Goal: Communication & Community: Answer question/provide support

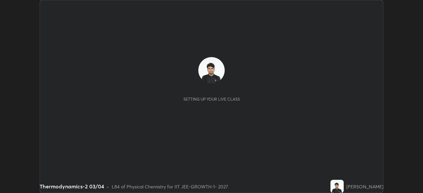
scroll to position [193, 423]
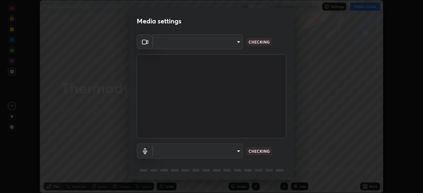
click at [228, 151] on body "Erase all Thermodynamics-2 03/04 Recording CLASS STARTS IN 4 MINS Settings STAR…" at bounding box center [211, 96] width 423 height 193
type input "4d63cd10dcc1379e9927399513255d12d620b7bbb39ca773e0f9116a90128a71"
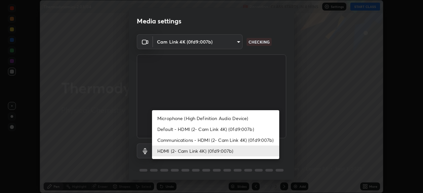
click at [221, 151] on li "HDMI (2- Cam Link 4K) (0fd9:007b)" at bounding box center [215, 151] width 127 height 11
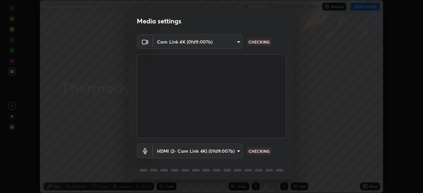
scroll to position [23, 0]
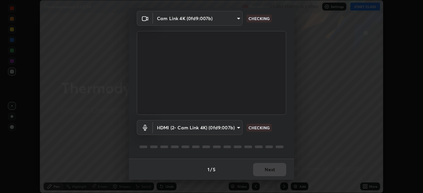
click at [274, 170] on div "1 / 5 Next" at bounding box center [211, 169] width 165 height 21
click at [275, 174] on div "1 / 5 Next" at bounding box center [211, 169] width 165 height 21
click at [279, 169] on div "1 / 5 Next" at bounding box center [211, 169] width 165 height 21
click at [278, 170] on div "1 / 5 Next" at bounding box center [211, 169] width 165 height 21
click at [277, 167] on div "1 / 5 Next" at bounding box center [211, 169] width 165 height 21
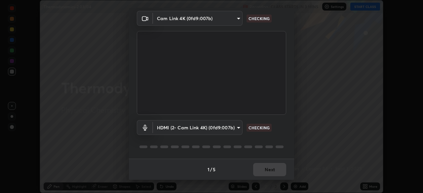
click at [277, 168] on div "1 / 5 Next" at bounding box center [211, 169] width 165 height 21
click at [277, 167] on div "1 / 5 Next" at bounding box center [211, 169] width 165 height 21
click at [278, 167] on div "1 / 5 Next" at bounding box center [211, 169] width 165 height 21
click at [279, 166] on div "1 / 5 Next" at bounding box center [211, 169] width 165 height 21
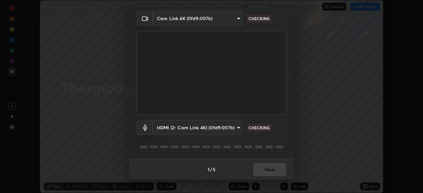
click at [275, 167] on div "1 / 5 Next" at bounding box center [211, 169] width 165 height 21
click at [275, 166] on div "1 / 5 Next" at bounding box center [211, 169] width 165 height 21
click at [276, 170] on div "1 / 5 Next" at bounding box center [211, 169] width 165 height 21
click at [276, 168] on div "1 / 5 Next" at bounding box center [211, 169] width 165 height 21
click at [278, 165] on div "1 / 5 Next" at bounding box center [211, 169] width 165 height 21
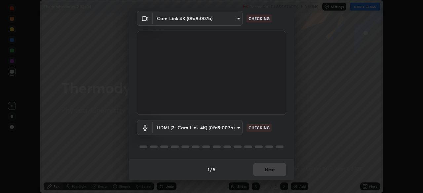
click at [279, 166] on div "1 / 5 Next" at bounding box center [211, 169] width 165 height 21
click at [279, 165] on div "1 / 5 Next" at bounding box center [211, 169] width 165 height 21
click at [270, 170] on div "1 / 5 Next" at bounding box center [211, 169] width 165 height 21
click at [187, 126] on body "Erase all Thermodynamics-2 03/04 Recording CLASS STARTS IN 3 MINS Settings STAR…" at bounding box center [211, 96] width 423 height 193
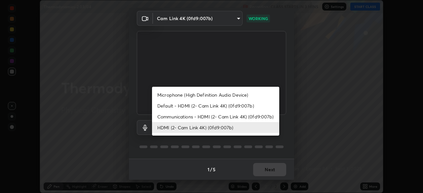
click at [186, 117] on li "Communications - HDMI (2- Cam Link 4K) (0fd9:007b)" at bounding box center [215, 116] width 127 height 11
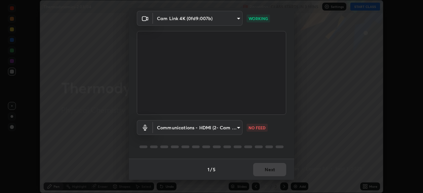
click at [186, 129] on body "Erase all Thermodynamics-2 03/04 Recording CLASS STARTS IN 3 MINS Settings STAR…" at bounding box center [211, 96] width 423 height 193
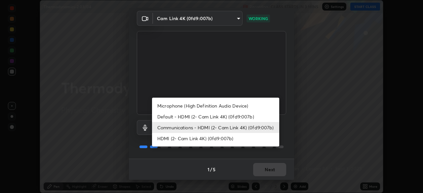
click at [193, 139] on li "HDMI (2- Cam Link 4K) (0fd9:007b)" at bounding box center [215, 138] width 127 height 11
type input "69b458bb6365b4cb8143660b0d50b39c56070ce8c7bb282217003b2a9c4a58b8"
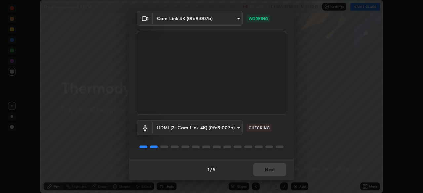
click at [275, 172] on button "Next" at bounding box center [269, 169] width 33 height 13
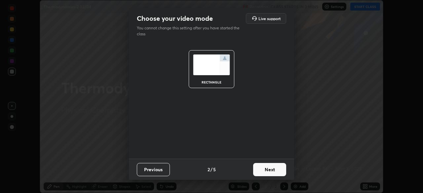
scroll to position [0, 0]
click at [273, 172] on button "Next" at bounding box center [269, 169] width 33 height 13
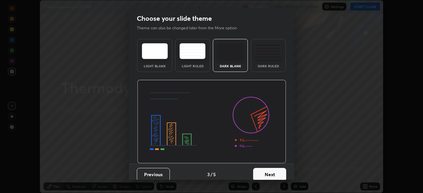
click at [274, 170] on button "Next" at bounding box center [269, 174] width 33 height 13
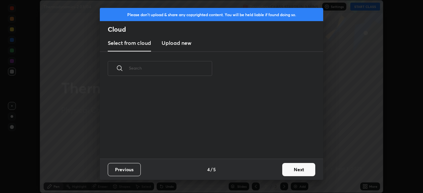
click at [283, 171] on button "Next" at bounding box center [298, 169] width 33 height 13
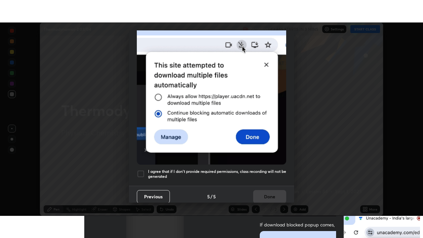
scroll to position [158, 0]
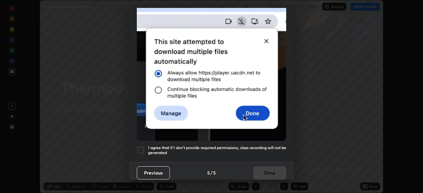
click at [137, 147] on div at bounding box center [141, 150] width 8 height 8
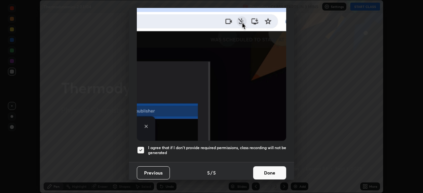
click at [269, 167] on button "Done" at bounding box center [269, 173] width 33 height 13
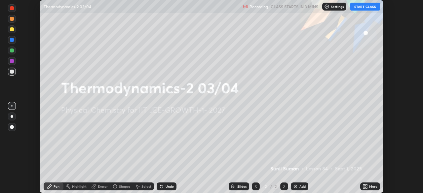
click at [365, 189] on icon at bounding box center [364, 186] width 5 height 5
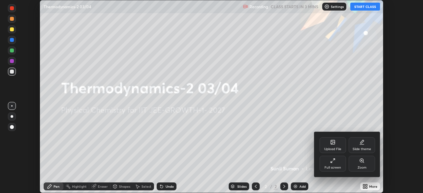
click at [328, 167] on div "Full screen" at bounding box center [332, 167] width 17 height 3
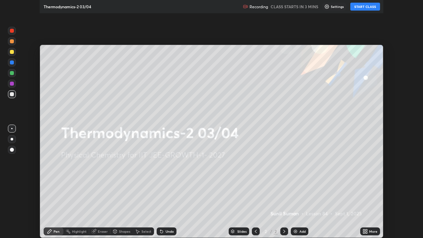
scroll to position [238, 423]
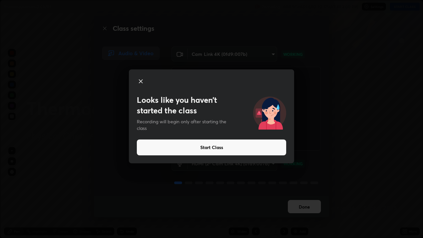
click at [145, 78] on div at bounding box center [211, 81] width 149 height 9
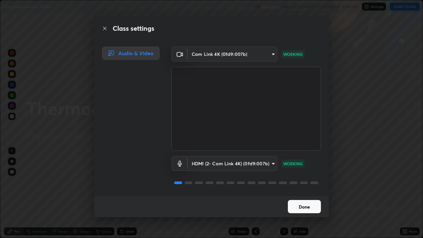
click at [308, 193] on button "Done" at bounding box center [304, 206] width 33 height 13
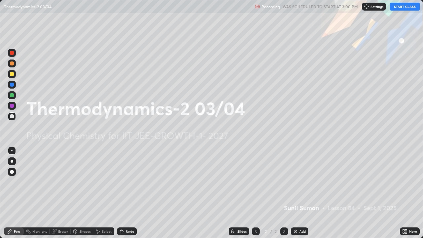
click at [299, 193] on div "Add" at bounding box center [300, 231] width 18 height 8
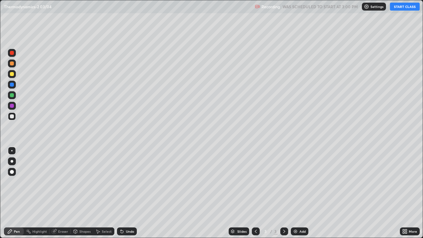
click at [403, 6] on button "START CLASS" at bounding box center [405, 7] width 30 height 8
click at [410, 193] on div "More" at bounding box center [413, 231] width 8 height 3
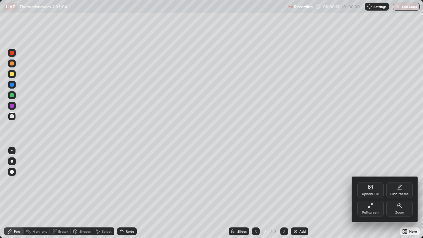
click at [366, 192] on div "Upload File" at bounding box center [370, 193] width 17 height 3
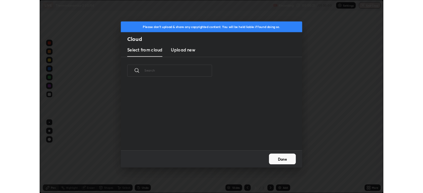
scroll to position [81, 212]
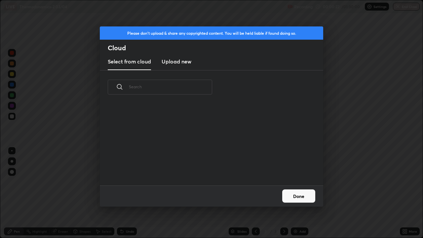
click at [183, 62] on h3 "Upload new" at bounding box center [177, 61] width 30 height 8
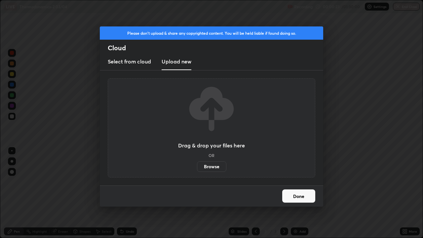
click at [212, 166] on label "Browse" at bounding box center [211, 166] width 29 height 11
click at [197, 166] on input "Browse" at bounding box center [197, 166] width 0 height 11
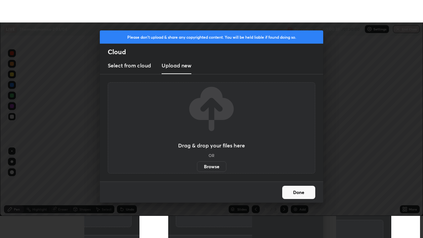
scroll to position [32844, 32614]
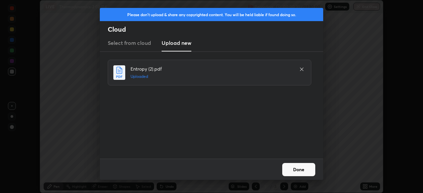
click at [294, 171] on button "Done" at bounding box center [298, 169] width 33 height 13
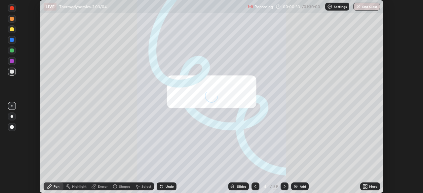
click at [364, 187] on icon at bounding box center [364, 186] width 5 height 5
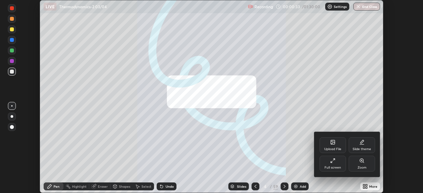
click at [331, 162] on icon at bounding box center [331, 162] width 1 height 1
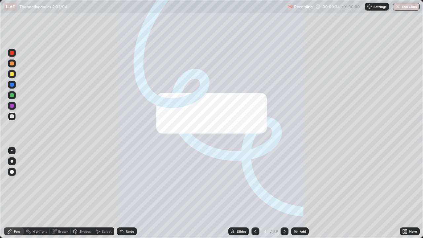
scroll to position [238, 423]
click at [270, 193] on div "/" at bounding box center [271, 231] width 2 height 4
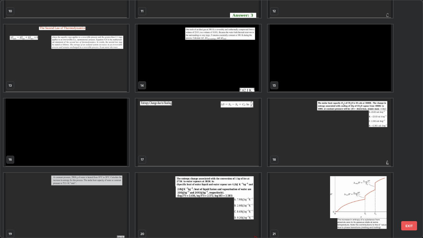
scroll to position [293, 0]
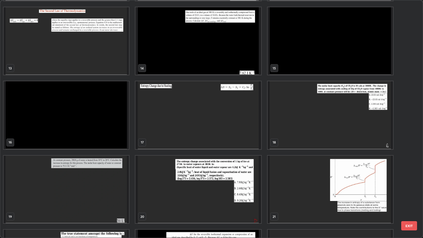
click at [94, 128] on img "grid" at bounding box center [66, 115] width 125 height 68
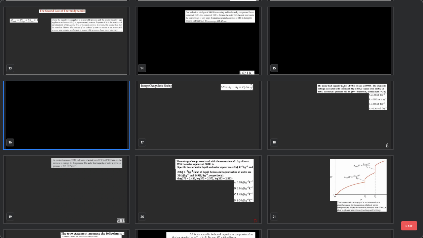
click at [93, 127] on img "grid" at bounding box center [66, 115] width 125 height 68
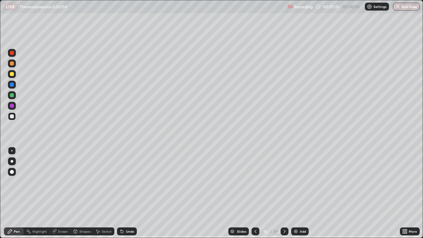
click at [270, 193] on div "/" at bounding box center [271, 231] width 2 height 4
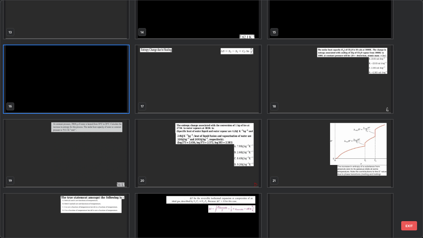
scroll to position [332, 0]
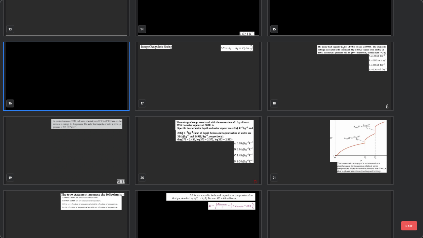
click at [173, 165] on img "grid" at bounding box center [197, 151] width 125 height 68
click at [173, 166] on img "grid" at bounding box center [197, 151] width 125 height 68
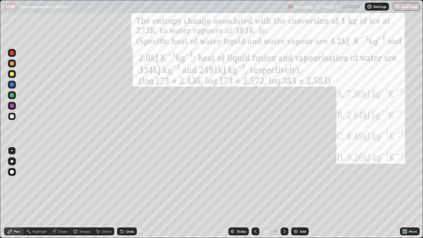
click at [297, 193] on div "Add" at bounding box center [300, 231] width 18 height 8
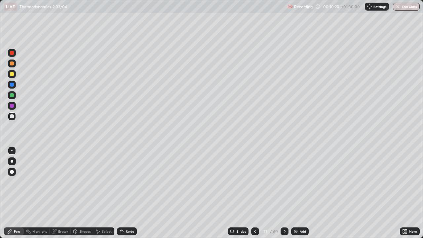
click at [58, 193] on div "Eraser" at bounding box center [63, 231] width 10 height 3
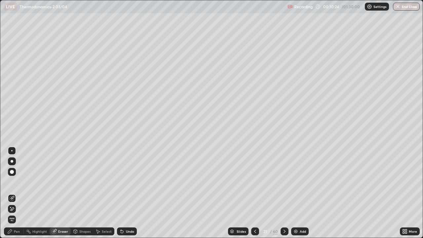
click at [18, 193] on div "Pen" at bounding box center [14, 231] width 20 height 8
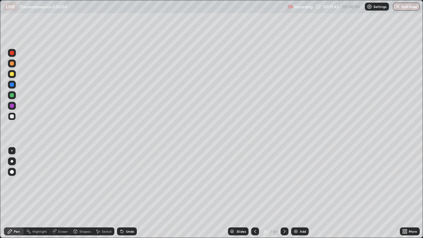
click at [294, 193] on img at bounding box center [295, 231] width 5 height 5
click at [298, 193] on div "Add" at bounding box center [300, 231] width 18 height 8
click at [121, 193] on icon at bounding box center [122, 231] width 3 height 3
click at [295, 193] on img at bounding box center [295, 231] width 5 height 5
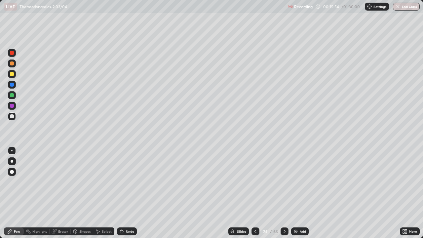
click at [12, 117] on div at bounding box center [12, 116] width 4 height 4
click at [65, 193] on div "Eraser" at bounding box center [63, 231] width 10 height 3
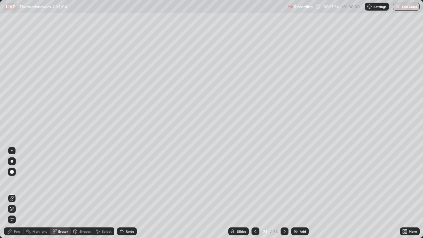
click at [19, 193] on div "Pen" at bounding box center [17, 231] width 6 height 3
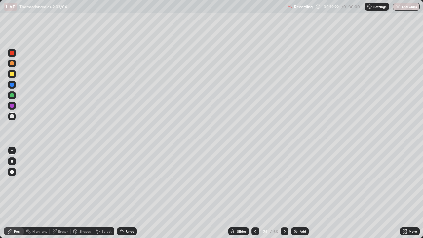
click at [299, 193] on div "Add" at bounding box center [300, 231] width 18 height 8
click at [302, 193] on div "Add" at bounding box center [303, 231] width 6 height 3
click at [121, 193] on icon at bounding box center [122, 231] width 3 height 3
click at [13, 95] on div at bounding box center [12, 95] width 4 height 4
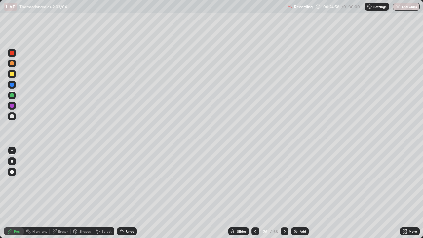
click at [298, 193] on div "Add" at bounding box center [300, 231] width 18 height 8
click at [13, 116] on div at bounding box center [12, 116] width 4 height 4
click at [12, 75] on div at bounding box center [12, 74] width 4 height 4
click at [121, 193] on icon at bounding box center [122, 231] width 3 height 3
click at [12, 95] on div at bounding box center [12, 95] width 4 height 4
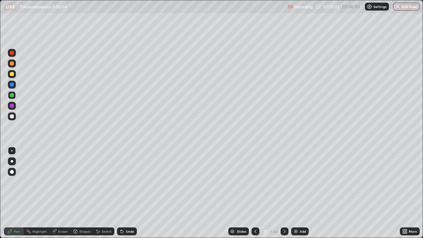
click at [275, 193] on div "66" at bounding box center [275, 231] width 5 height 6
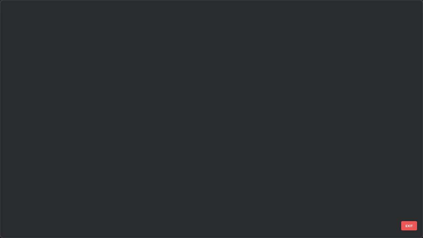
scroll to position [235, 419]
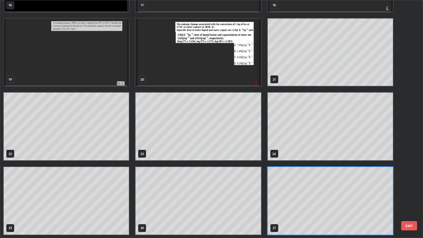
click at [234, 74] on img "grid" at bounding box center [197, 53] width 125 height 68
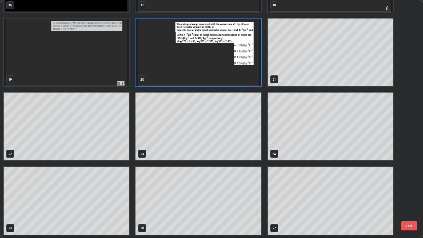
click at [236, 72] on img "grid" at bounding box center [197, 53] width 125 height 68
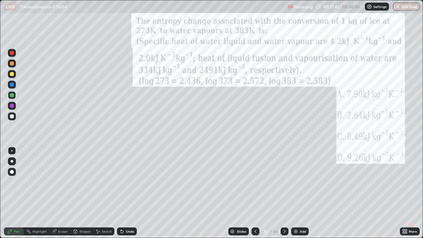
click at [300, 193] on div "Add" at bounding box center [300, 231] width 18 height 8
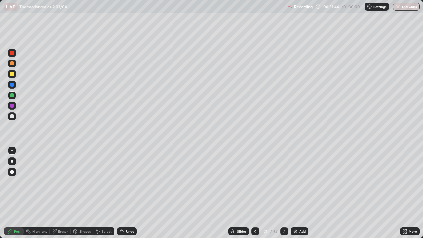
click at [257, 193] on icon at bounding box center [255, 231] width 5 height 5
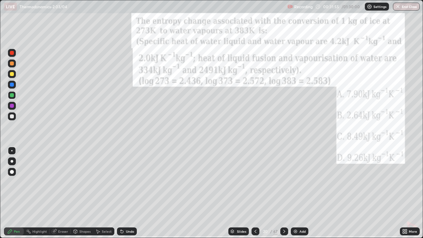
click at [15, 117] on div at bounding box center [12, 116] width 8 height 8
click at [12, 116] on div at bounding box center [12, 116] width 4 height 4
click at [122, 193] on icon at bounding box center [121, 231] width 5 height 5
click at [123, 193] on icon at bounding box center [121, 231] width 5 height 5
click at [124, 193] on div "Undo" at bounding box center [127, 231] width 20 height 8
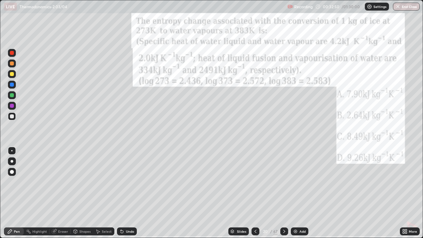
click at [124, 193] on icon at bounding box center [121, 231] width 5 height 5
click at [124, 193] on div "Undo" at bounding box center [127, 231] width 20 height 8
click at [13, 76] on div at bounding box center [12, 74] width 4 height 4
click at [121, 193] on icon at bounding box center [122, 231] width 3 height 3
click at [119, 193] on icon at bounding box center [121, 231] width 5 height 5
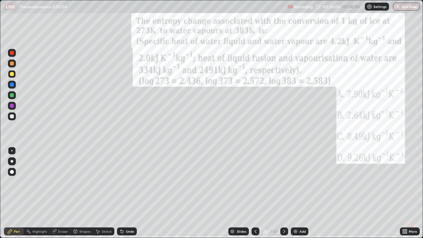
click at [119, 193] on div "Undo" at bounding box center [127, 231] width 20 height 8
click at [121, 193] on icon at bounding box center [122, 231] width 3 height 3
click at [121, 193] on icon at bounding box center [121, 230] width 1 height 1
click at [14, 115] on div at bounding box center [12, 116] width 8 height 8
click at [275, 193] on div "67" at bounding box center [275, 231] width 4 height 6
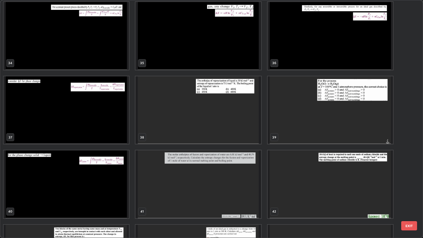
scroll to position [819, 0]
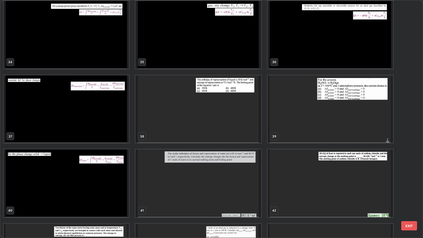
click at [158, 114] on img "grid" at bounding box center [197, 109] width 125 height 68
click at [156, 114] on img "grid" at bounding box center [197, 109] width 125 height 68
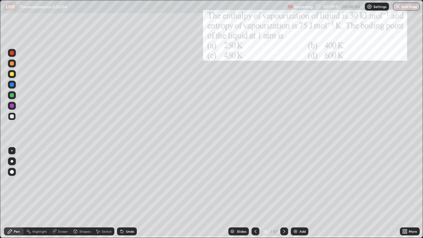
click at [156, 114] on img "grid" at bounding box center [197, 109] width 125 height 68
click at [406, 193] on icon at bounding box center [406, 233] width 2 height 2
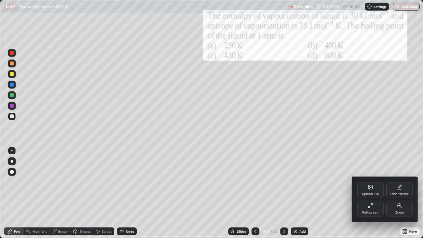
click at [399, 193] on icon at bounding box center [398, 205] width 1 height 0
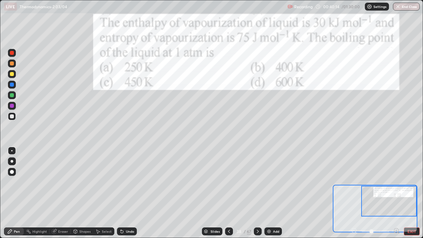
click at [254, 193] on div at bounding box center [258, 231] width 8 height 8
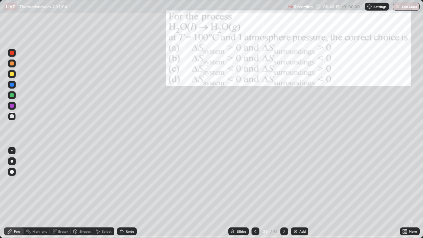
click at [271, 193] on div "/" at bounding box center [271, 231] width 2 height 4
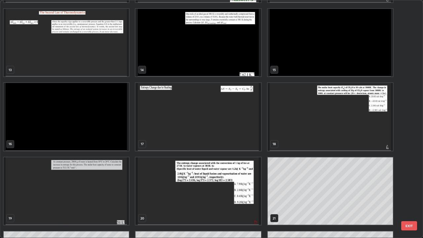
scroll to position [291, 0]
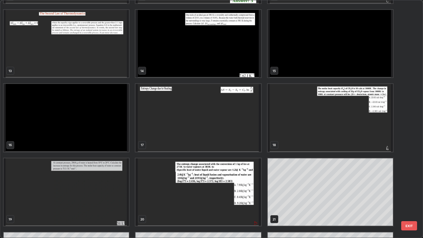
click at [194, 193] on img "grid" at bounding box center [197, 192] width 125 height 68
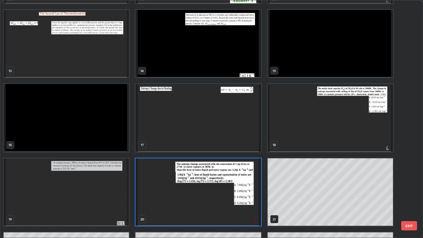
click at [193, 193] on img "grid" at bounding box center [197, 192] width 125 height 68
click at [190, 193] on img "grid" at bounding box center [197, 192] width 125 height 68
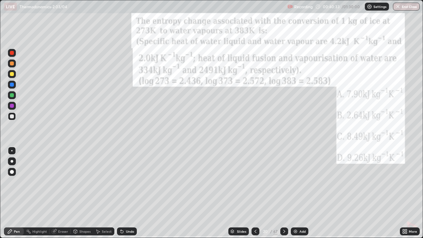
click at [271, 193] on div "/" at bounding box center [271, 231] width 2 height 4
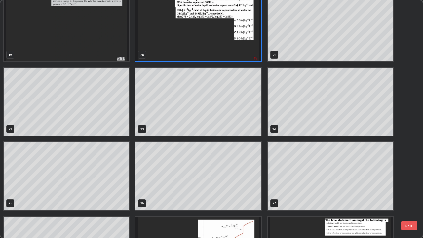
scroll to position [458, 0]
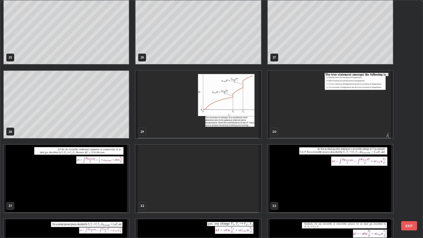
click at [204, 164] on img "grid" at bounding box center [197, 179] width 125 height 68
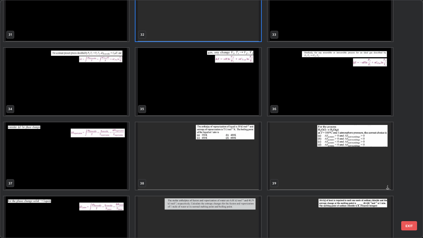
scroll to position [780, 0]
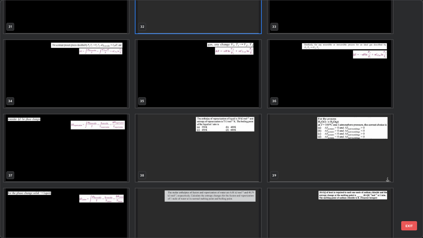
click at [154, 157] on img "grid" at bounding box center [197, 148] width 125 height 68
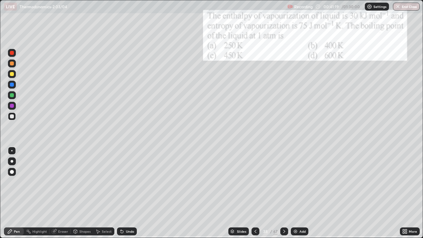
click at [406, 193] on icon at bounding box center [406, 233] width 2 height 2
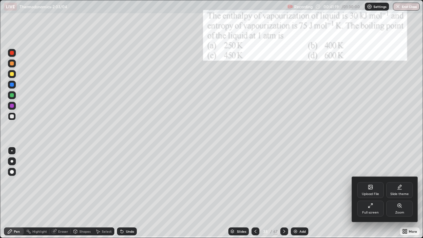
click at [397, 193] on icon at bounding box center [399, 206] width 4 height 4
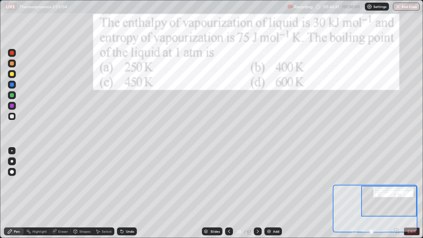
click at [412, 193] on button "EXIT" at bounding box center [412, 231] width 16 height 8
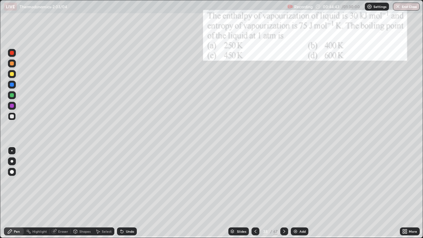
click at [276, 193] on div "67" at bounding box center [275, 231] width 4 height 6
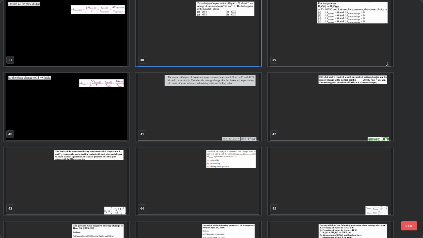
scroll to position [907, 0]
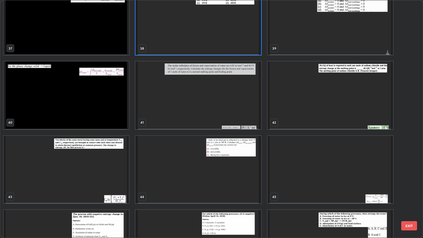
click at [354, 112] on img "grid" at bounding box center [330, 95] width 125 height 68
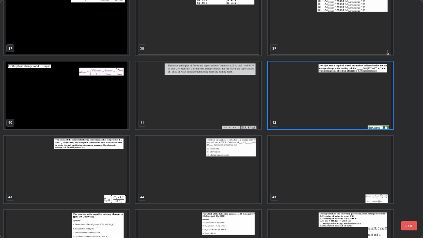
click at [356, 110] on img "grid" at bounding box center [330, 95] width 125 height 68
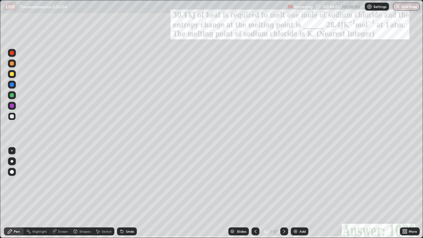
click at [356, 110] on img "grid" at bounding box center [330, 95] width 125 height 68
click at [404, 193] on icon at bounding box center [404, 230] width 2 height 2
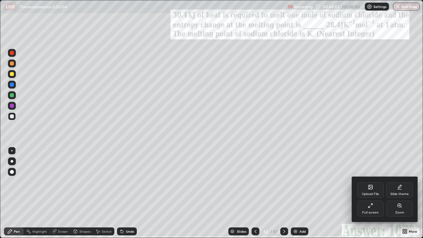
click at [400, 193] on div "Zoom" at bounding box center [399, 209] width 26 height 16
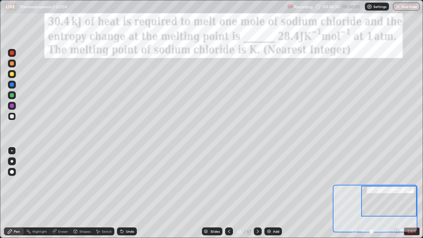
click at [254, 193] on div at bounding box center [258, 231] width 8 height 8
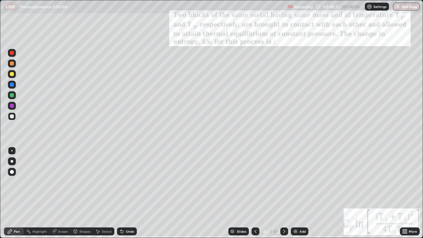
click at [274, 193] on div "67" at bounding box center [275, 231] width 4 height 6
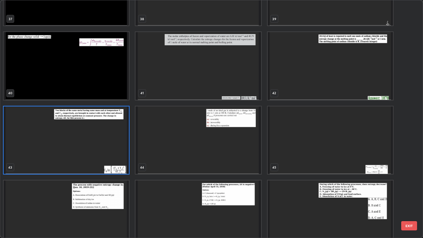
scroll to position [950, 0]
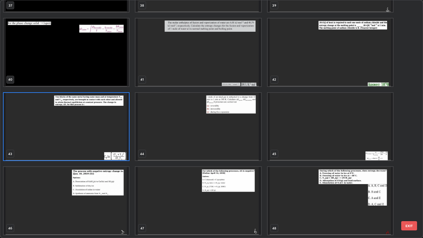
click at [52, 124] on img "grid" at bounding box center [66, 127] width 125 height 68
click at [50, 126] on img "grid" at bounding box center [66, 127] width 125 height 68
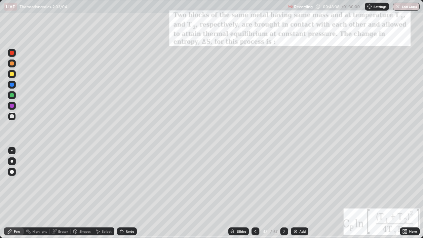
click at [50, 126] on img "grid" at bounding box center [66, 127] width 125 height 68
click at [404, 193] on icon at bounding box center [404, 230] width 2 height 2
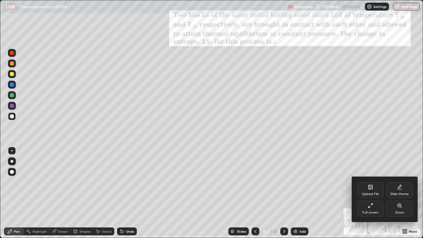
click at [395, 193] on div "Zoom" at bounding box center [399, 209] width 26 height 16
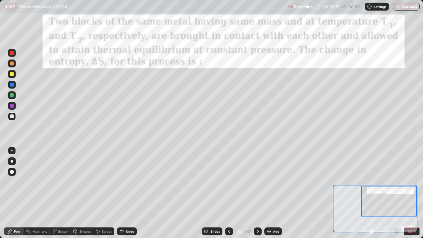
click at [12, 95] on div at bounding box center [12, 95] width 4 height 4
click at [13, 117] on div at bounding box center [12, 116] width 4 height 4
click at [11, 96] on div at bounding box center [12, 95] width 4 height 4
click at [14, 116] on div at bounding box center [12, 116] width 4 height 4
click at [121, 193] on icon at bounding box center [122, 231] width 3 height 3
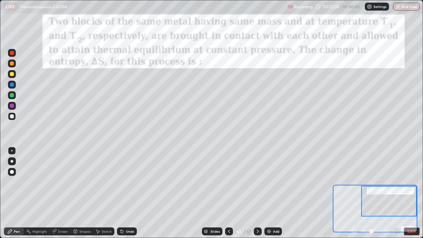
click at [121, 193] on icon at bounding box center [122, 231] width 3 height 3
click at [12, 75] on div at bounding box center [12, 74] width 4 height 4
click at [414, 193] on button "EXIT" at bounding box center [412, 231] width 16 height 8
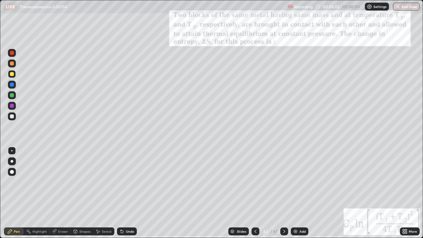
click at [406, 193] on icon at bounding box center [406, 230] width 2 height 2
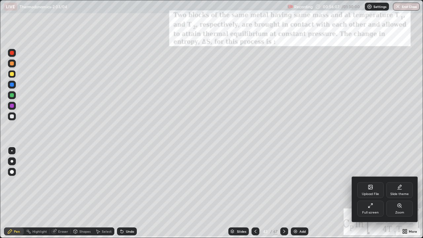
click at [330, 193] on div at bounding box center [211, 119] width 423 height 238
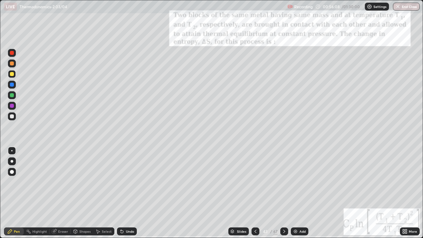
click at [272, 193] on div "43 / 67" at bounding box center [270, 231] width 16 height 6
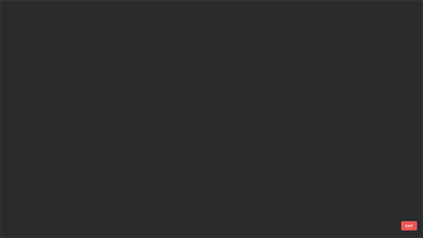
scroll to position [235, 419]
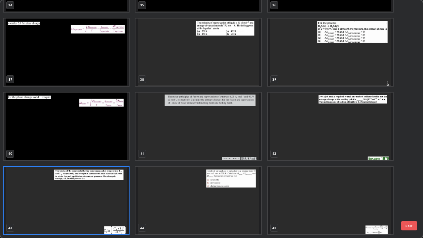
click at [290, 193] on img "grid" at bounding box center [330, 201] width 125 height 68
click at [292, 193] on img "grid" at bounding box center [330, 201] width 125 height 68
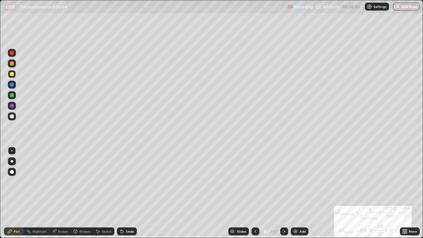
click at [255, 193] on icon at bounding box center [255, 231] width 5 height 5
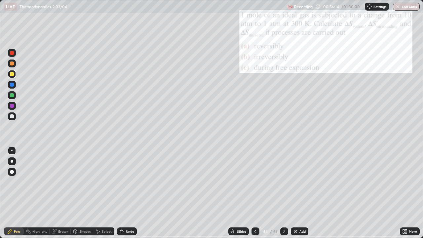
click at [259, 193] on div at bounding box center [255, 231] width 8 height 13
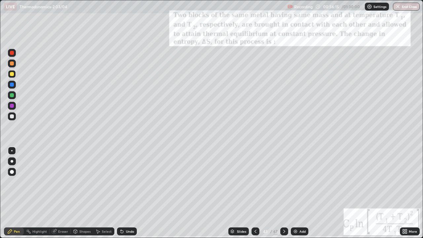
click at [296, 193] on img at bounding box center [295, 231] width 5 height 5
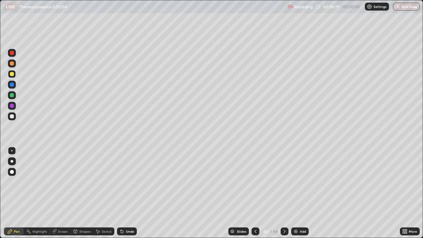
click at [13, 117] on div at bounding box center [12, 116] width 4 height 4
click at [276, 193] on div "68" at bounding box center [275, 231] width 5 height 6
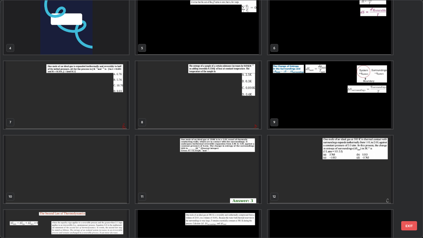
scroll to position [78, 0]
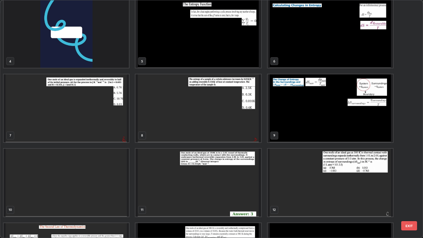
click at [188, 176] on img "grid" at bounding box center [197, 183] width 125 height 68
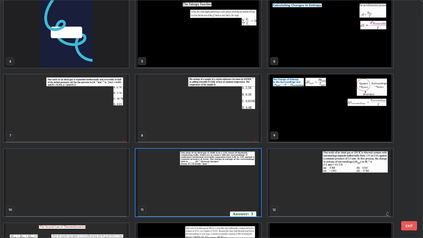
click at [190, 179] on img "grid" at bounding box center [197, 183] width 125 height 68
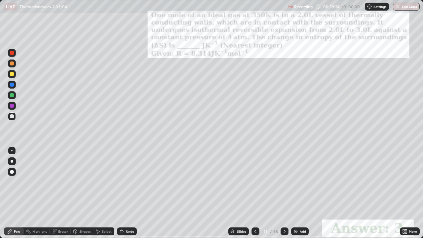
click at [190, 180] on img "grid" at bounding box center [197, 183] width 125 height 68
click at [403, 193] on icon at bounding box center [404, 230] width 2 height 2
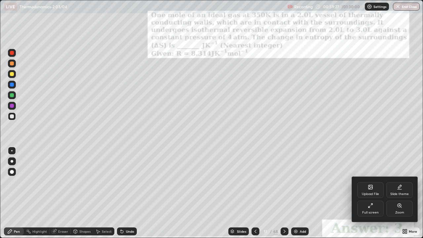
click at [398, 193] on icon at bounding box center [399, 206] width 4 height 4
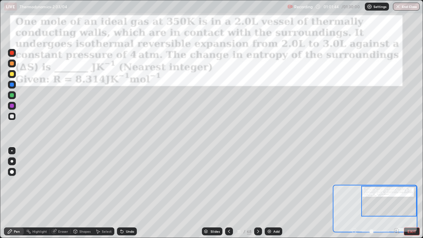
click at [13, 117] on div at bounding box center [12, 116] width 4 height 4
click at [10, 96] on div at bounding box center [12, 95] width 4 height 4
click at [123, 193] on icon at bounding box center [121, 231] width 5 height 5
click at [121, 193] on icon at bounding box center [122, 231] width 3 height 3
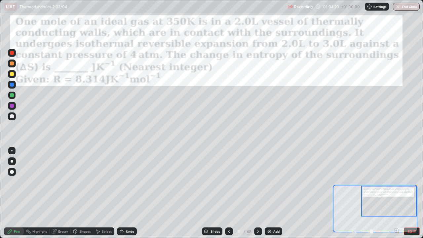
click at [258, 193] on icon at bounding box center [257, 231] width 5 height 5
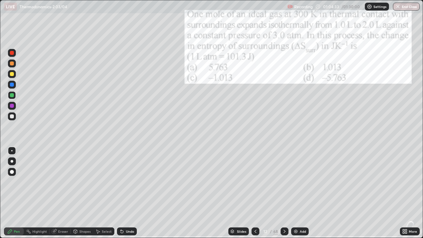
click at [408, 193] on div "More" at bounding box center [410, 231] width 20 height 8
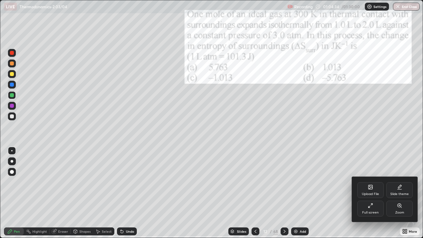
click at [402, 193] on icon at bounding box center [399, 205] width 5 height 5
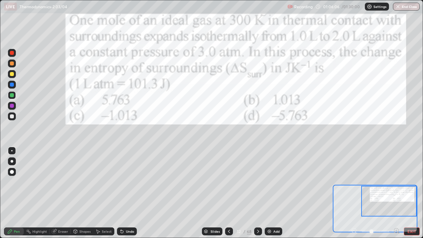
click at [12, 74] on div at bounding box center [12, 74] width 4 height 4
click at [12, 65] on div at bounding box center [12, 63] width 4 height 4
click at [258, 193] on icon at bounding box center [257, 231] width 5 height 5
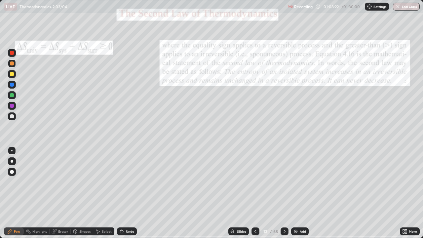
click at [273, 193] on div "68" at bounding box center [275, 231] width 5 height 6
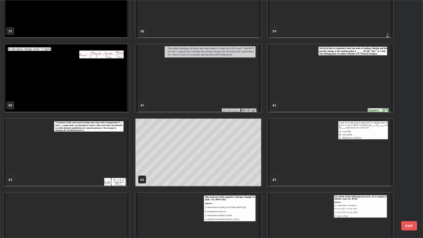
scroll to position [932, 0]
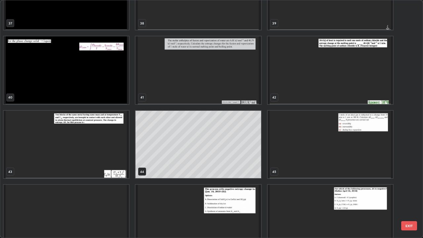
click at [353, 162] on img "grid" at bounding box center [330, 145] width 125 height 68
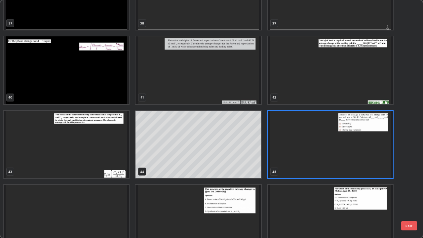
click at [351, 162] on img "grid" at bounding box center [330, 145] width 125 height 68
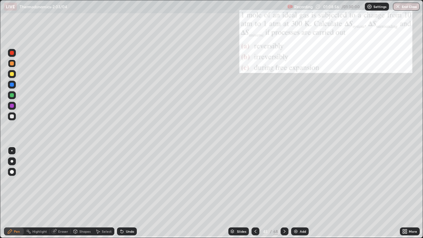
click at [351, 162] on img "grid" at bounding box center [330, 145] width 125 height 68
click at [406, 193] on icon at bounding box center [406, 233] width 2 height 2
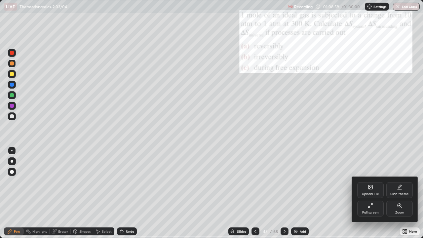
click at [396, 193] on div "Zoom" at bounding box center [399, 209] width 26 height 16
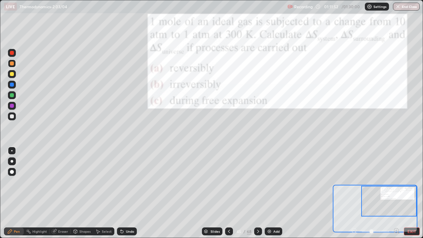
click at [271, 193] on img at bounding box center [269, 231] width 5 height 5
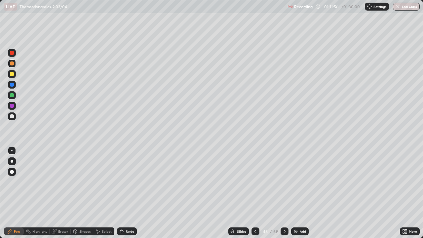
click at [12, 116] on div at bounding box center [12, 116] width 4 height 4
click at [122, 193] on icon at bounding box center [121, 231] width 5 height 5
click at [121, 193] on icon at bounding box center [122, 231] width 3 height 3
click at [61, 193] on div "Eraser" at bounding box center [63, 231] width 10 height 3
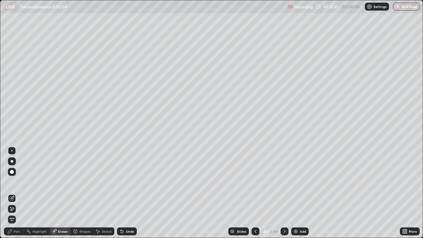
click at [17, 193] on div "Pen" at bounding box center [17, 231] width 6 height 3
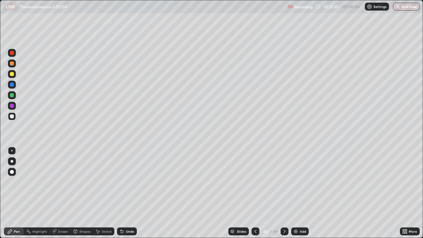
click at [254, 193] on icon at bounding box center [255, 231] width 5 height 5
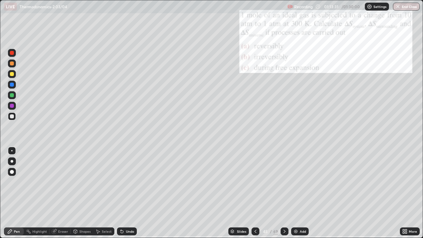
click at [282, 193] on icon at bounding box center [284, 231] width 5 height 5
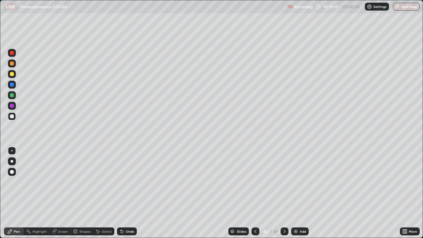
click at [124, 193] on div "Undo" at bounding box center [127, 231] width 20 height 8
click at [130, 193] on div "Undo" at bounding box center [127, 231] width 20 height 8
click at [81, 193] on div "Shapes" at bounding box center [84, 231] width 11 height 3
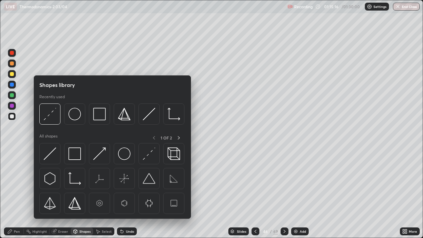
click at [66, 193] on div "Eraser" at bounding box center [63, 231] width 10 height 3
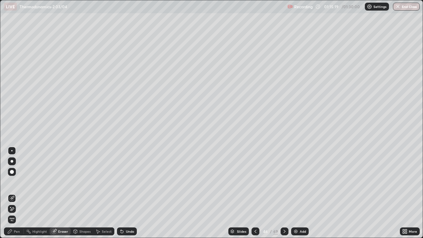
click at [19, 193] on div "Pen" at bounding box center [14, 231] width 20 height 8
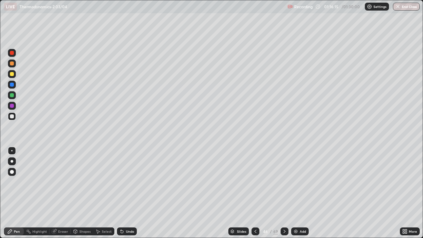
click at [121, 193] on icon at bounding box center [122, 231] width 3 height 3
click at [123, 193] on icon at bounding box center [121, 231] width 5 height 5
click at [122, 193] on icon at bounding box center [122, 231] width 3 height 3
click at [121, 193] on icon at bounding box center [121, 230] width 1 height 1
click at [60, 193] on div "Eraser" at bounding box center [63, 231] width 10 height 3
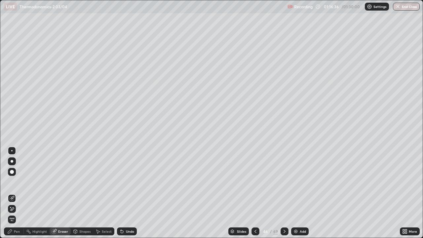
click at [15, 193] on div "Pen" at bounding box center [14, 231] width 20 height 8
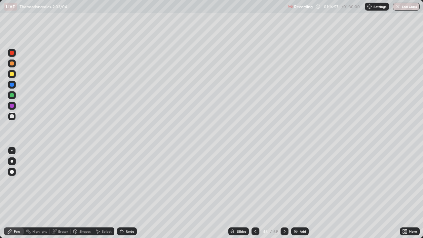
click at [12, 74] on div at bounding box center [12, 74] width 4 height 4
click at [259, 193] on div at bounding box center [255, 231] width 8 height 13
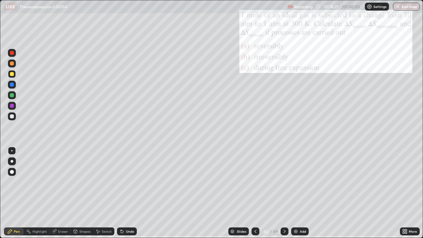
click at [286, 193] on div at bounding box center [284, 231] width 8 height 8
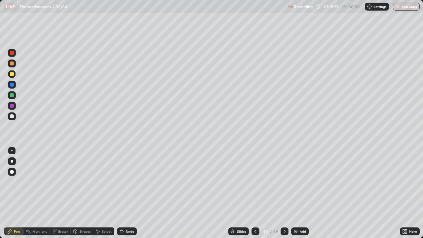
click at [295, 193] on img at bounding box center [295, 231] width 5 height 5
click at [15, 117] on div at bounding box center [12, 116] width 8 height 8
click at [254, 193] on div at bounding box center [255, 231] width 8 height 8
click at [255, 193] on icon at bounding box center [255, 231] width 5 height 5
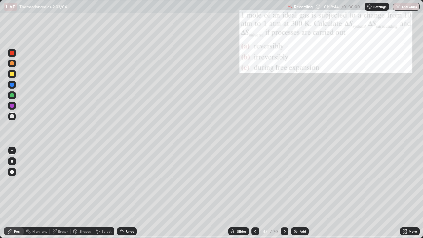
click at [284, 193] on icon at bounding box center [284, 231] width 5 height 5
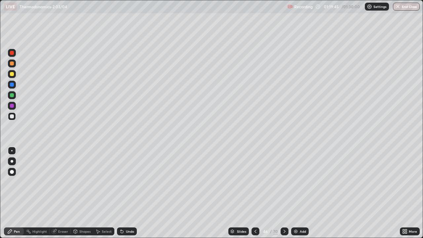
click at [284, 193] on icon at bounding box center [284, 231] width 5 height 5
click at [399, 5] on img "button" at bounding box center [397, 6] width 5 height 5
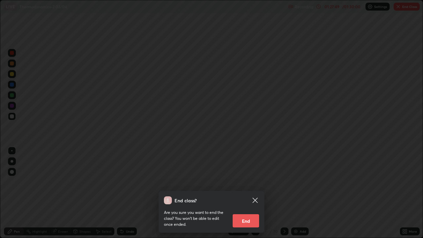
click at [246, 193] on button "End" at bounding box center [246, 220] width 26 height 13
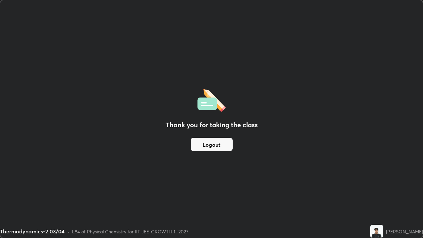
click at [222, 146] on button "Logout" at bounding box center [212, 144] width 42 height 13
